Goal: Information Seeking & Learning: Learn about a topic

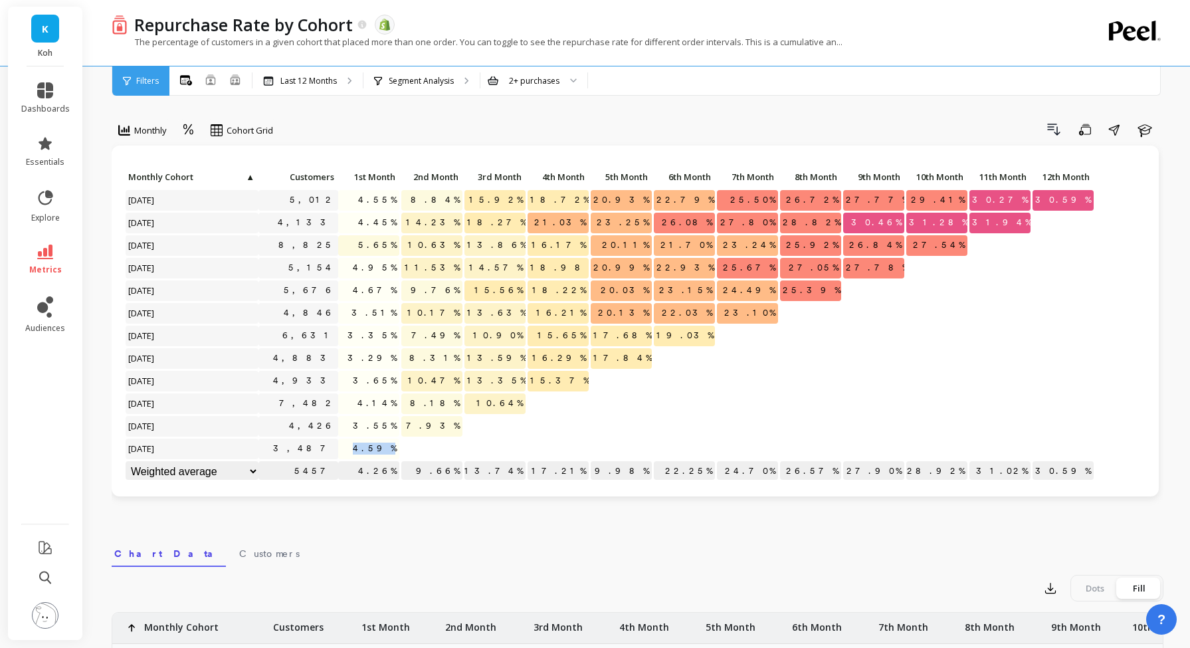
drag, startPoint x: 395, startPoint y: 453, endPoint x: 370, endPoint y: 453, distance: 24.6
click at [370, 453] on span "4.59%" at bounding box center [374, 449] width 49 height 20
click at [381, 449] on span "4.59%" at bounding box center [374, 449] width 49 height 20
click at [335, 82] on p "Last 12 Months" at bounding box center [308, 81] width 56 height 11
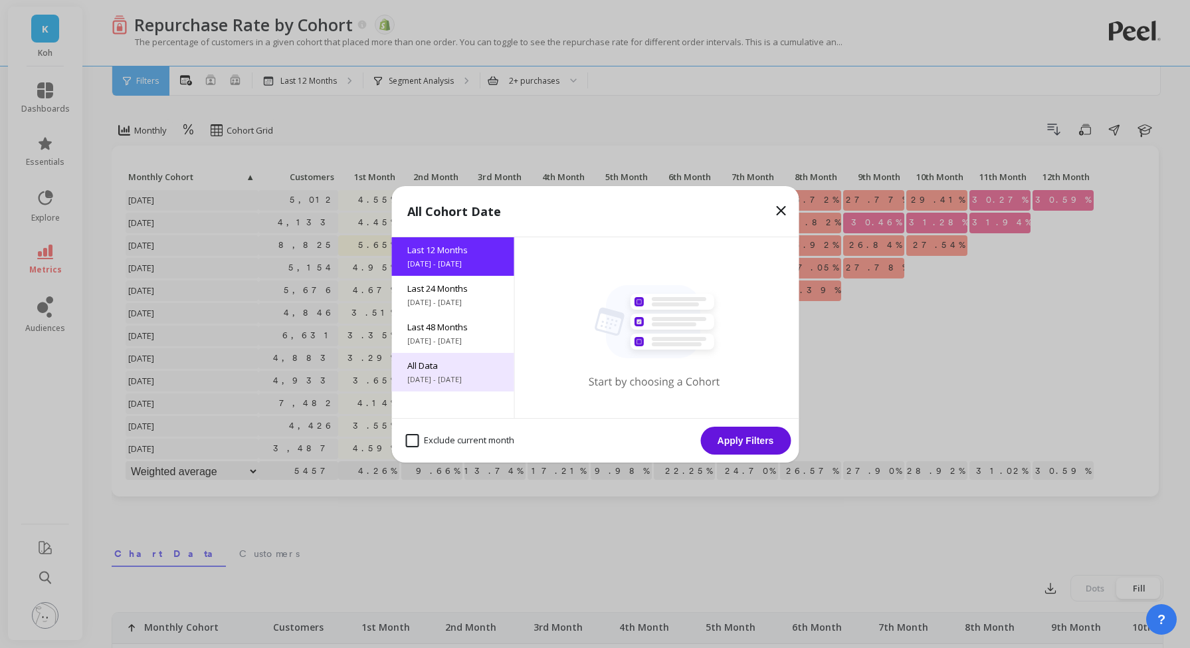
click at [463, 379] on span "[DATE] - [DATE]" at bounding box center [452, 379] width 90 height 11
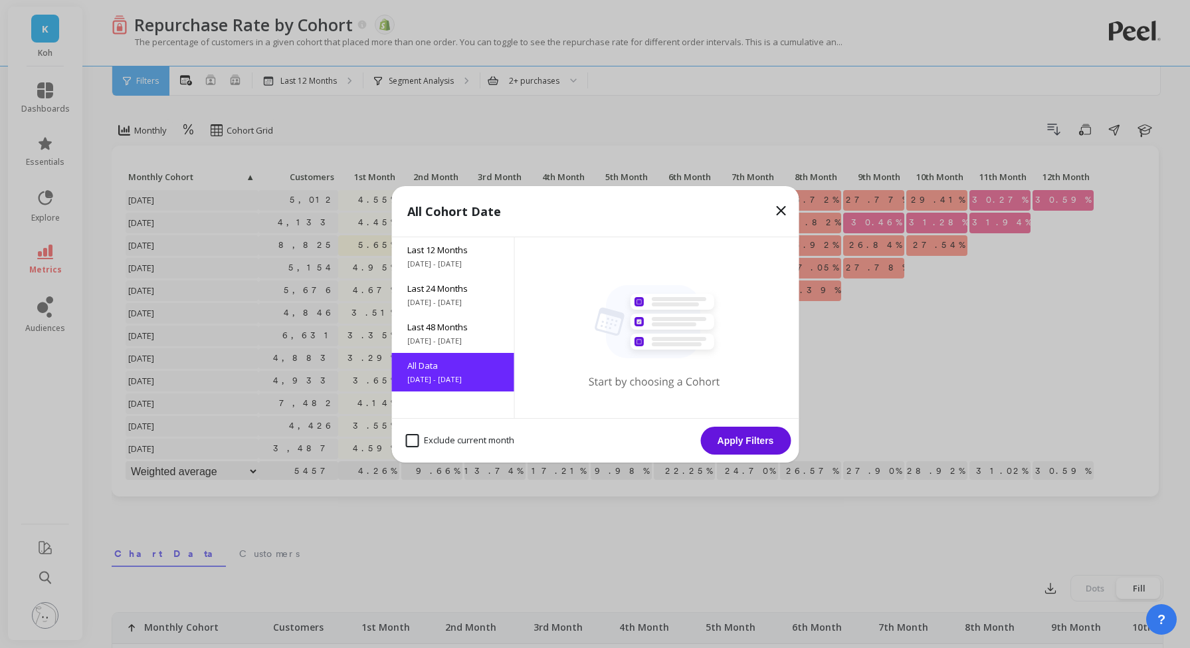
click at [771, 451] on button "Apply Filters" at bounding box center [745, 441] width 90 height 28
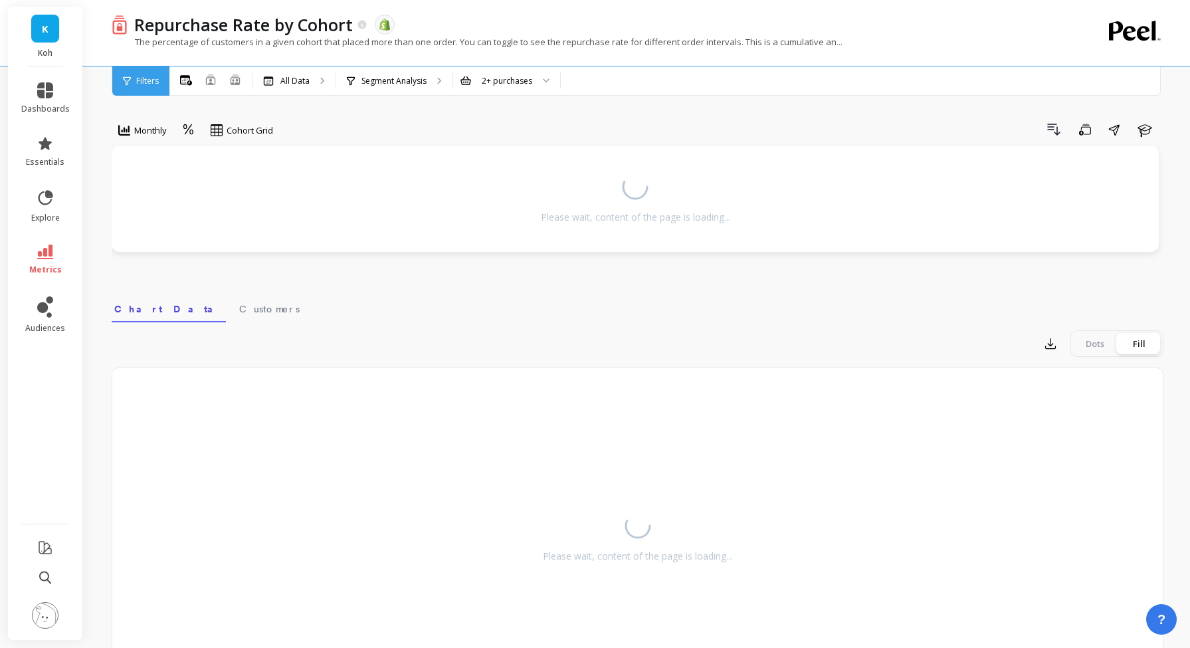
click at [769, 445] on div "Please wait, content of the page is loading..." at bounding box center [638, 534] width 1052 height 332
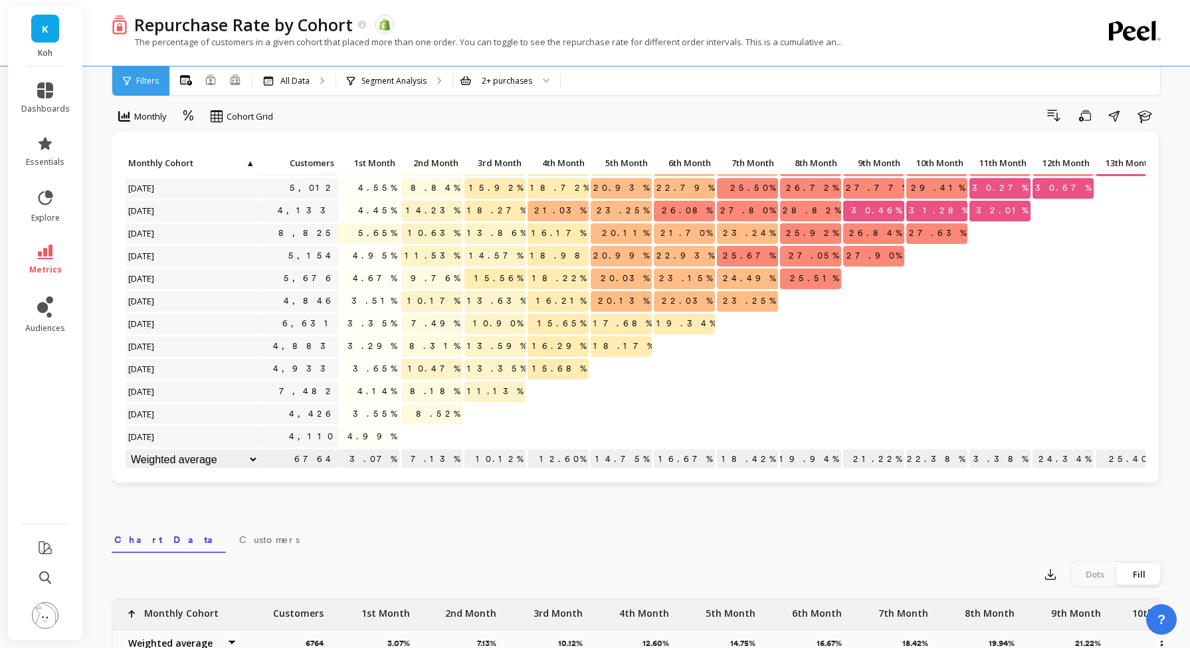
scroll to position [814, 0]
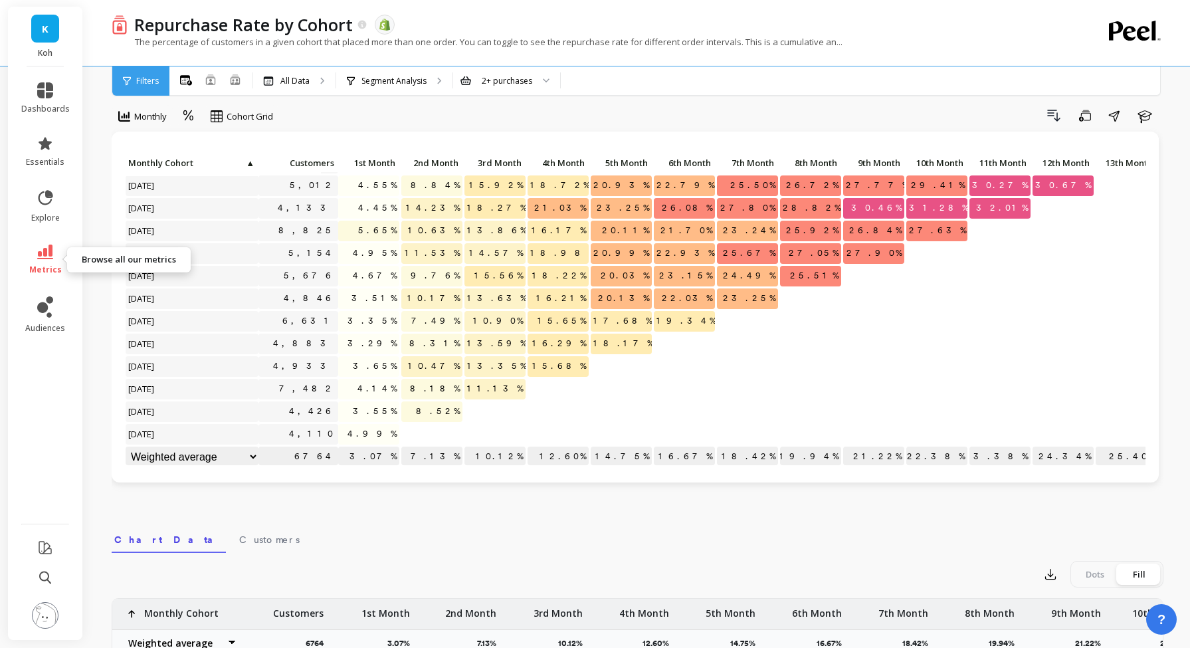
click at [45, 258] on icon at bounding box center [45, 252] width 16 height 15
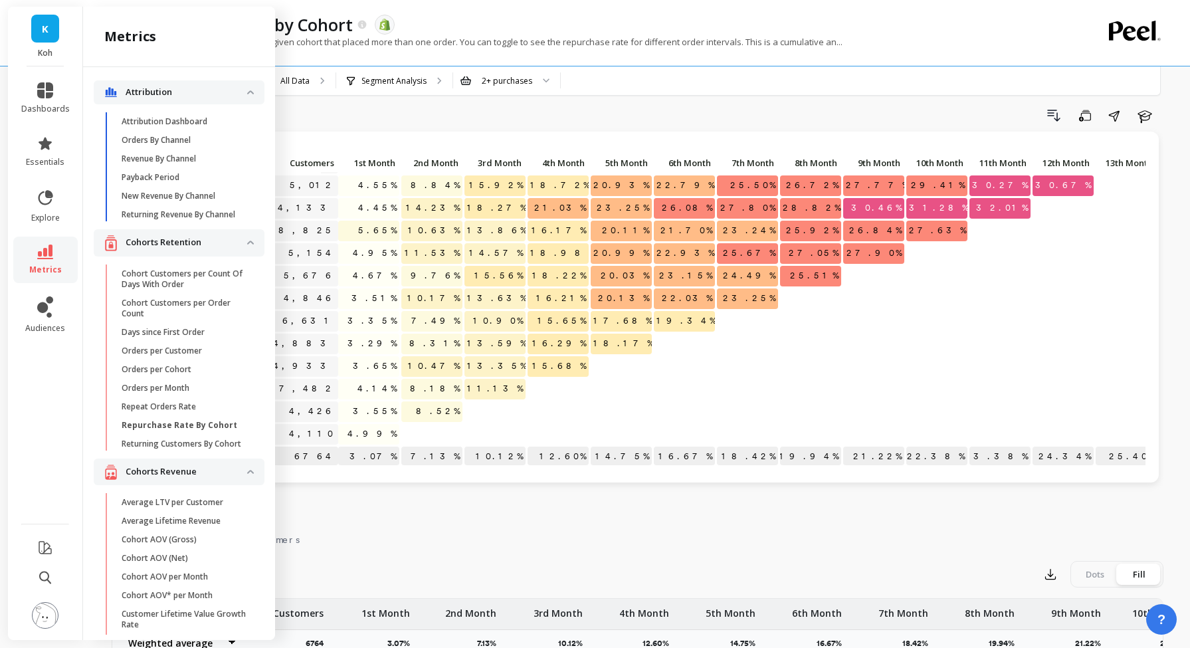
scroll to position [38, 0]
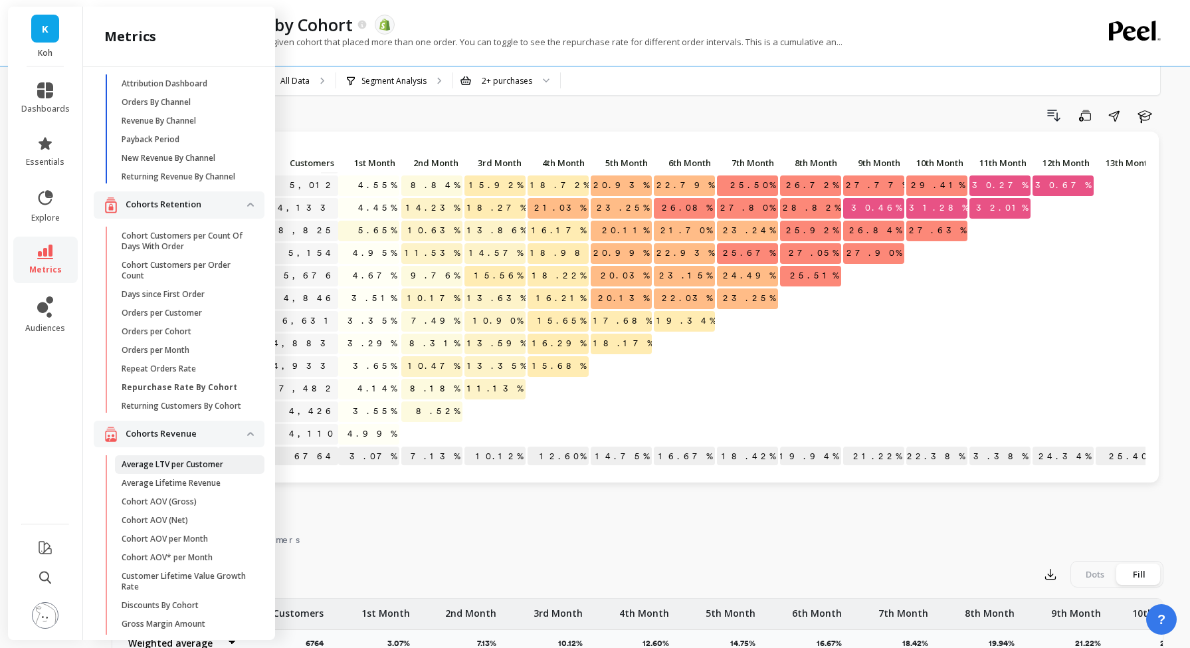
click at [168, 463] on p "Average LTV per Customer" at bounding box center [173, 464] width 102 height 11
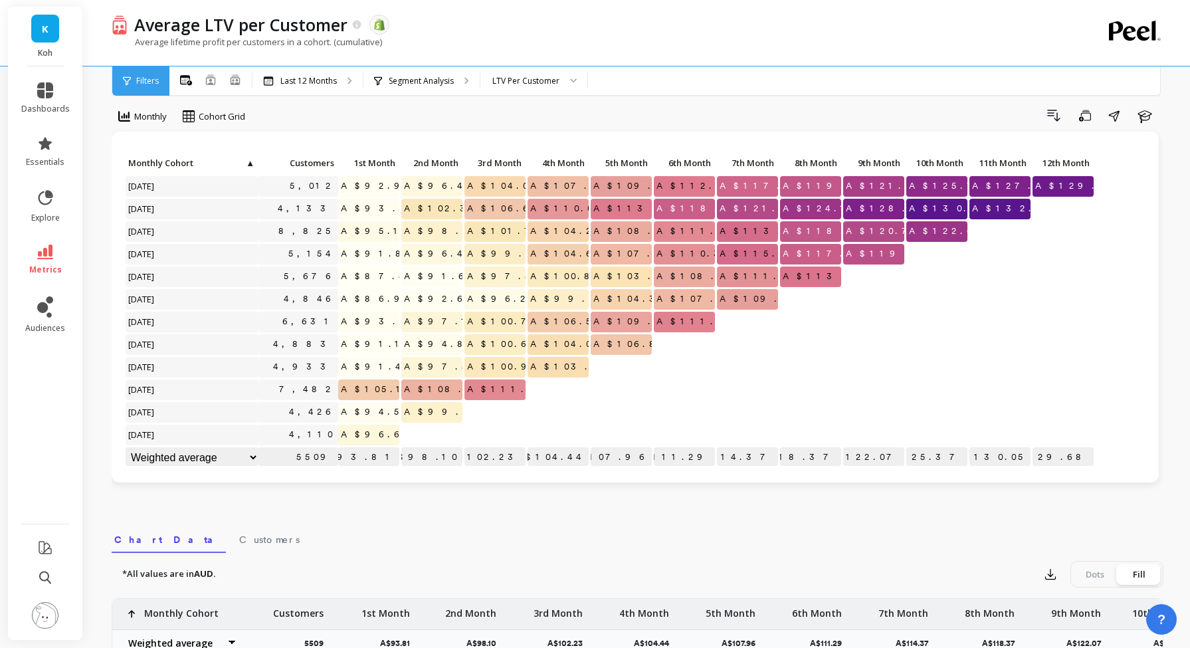
scroll to position [1, 0]
